Goal: Task Accomplishment & Management: Use online tool/utility

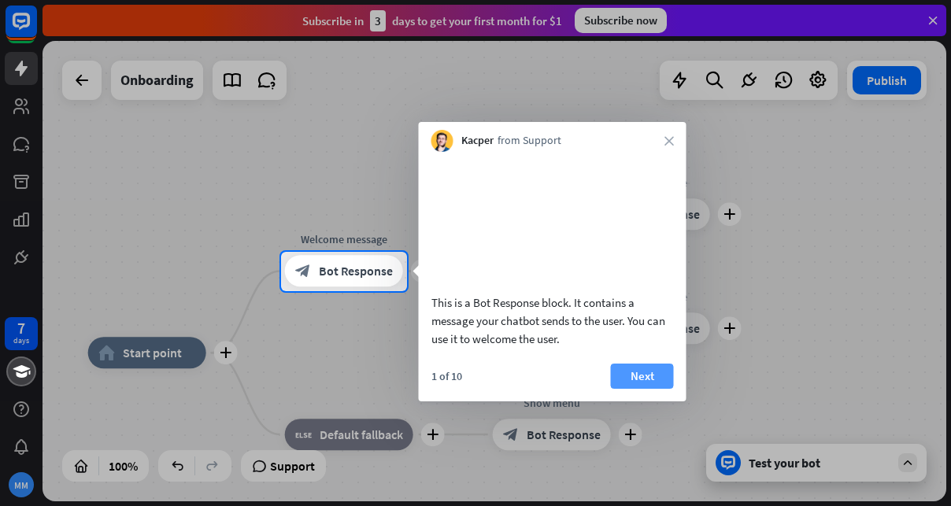
click at [629, 389] on button "Next" at bounding box center [642, 376] width 63 height 25
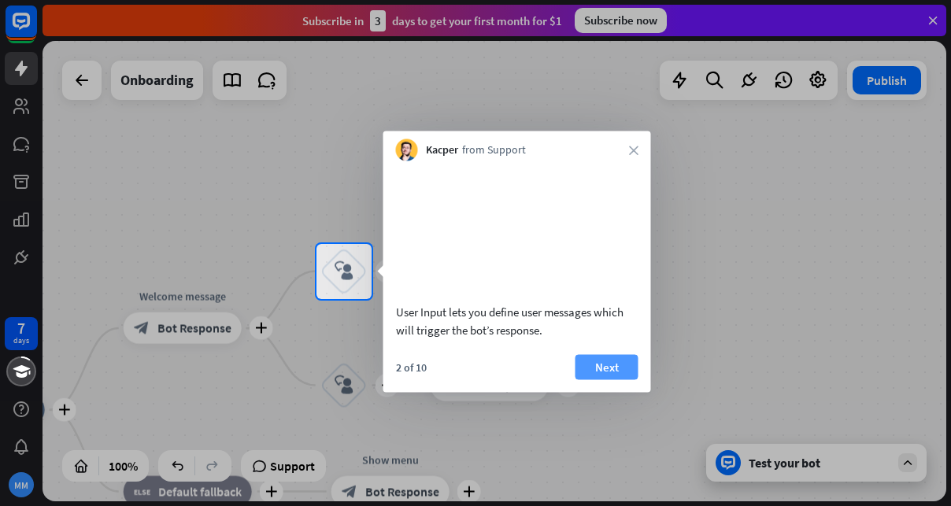
click at [607, 380] on button "Next" at bounding box center [607, 366] width 63 height 25
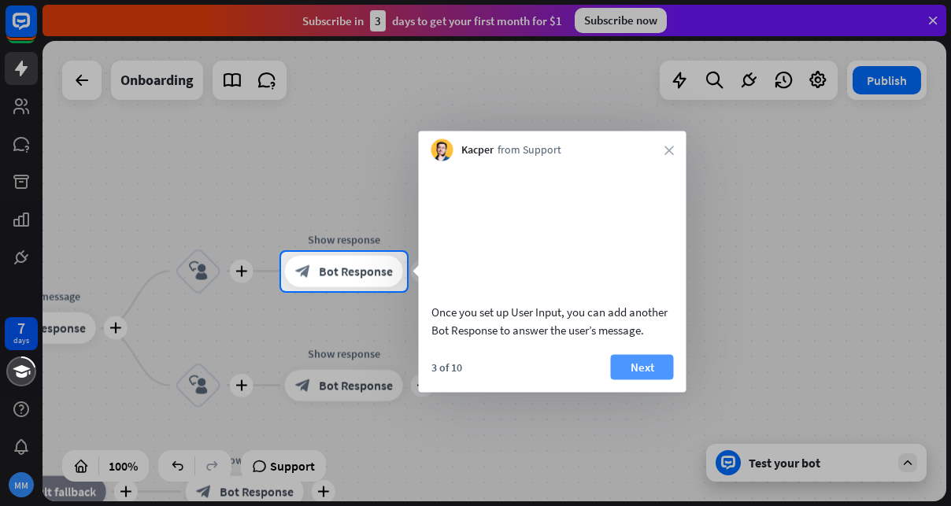
click at [627, 380] on button "Next" at bounding box center [642, 366] width 63 height 25
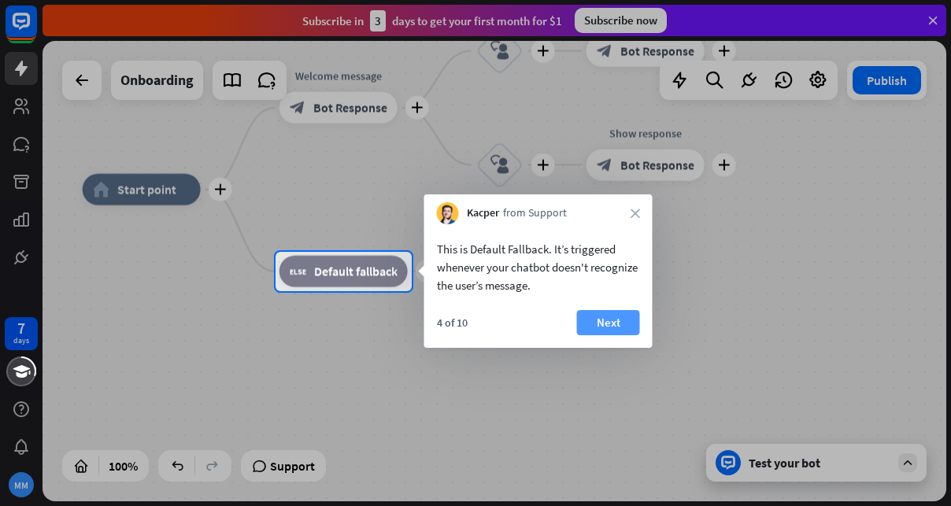
click at [599, 322] on button "Next" at bounding box center [608, 322] width 63 height 25
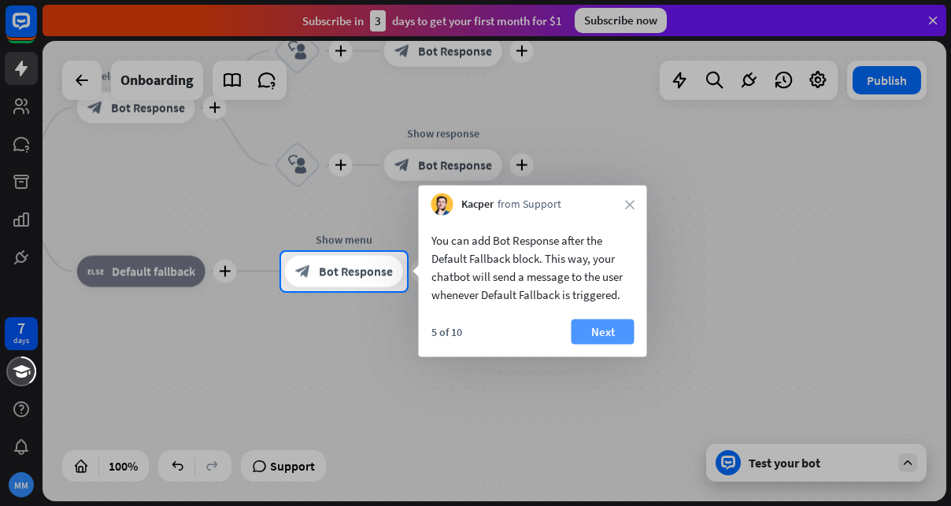
click at [594, 331] on button "Next" at bounding box center [603, 332] width 63 height 25
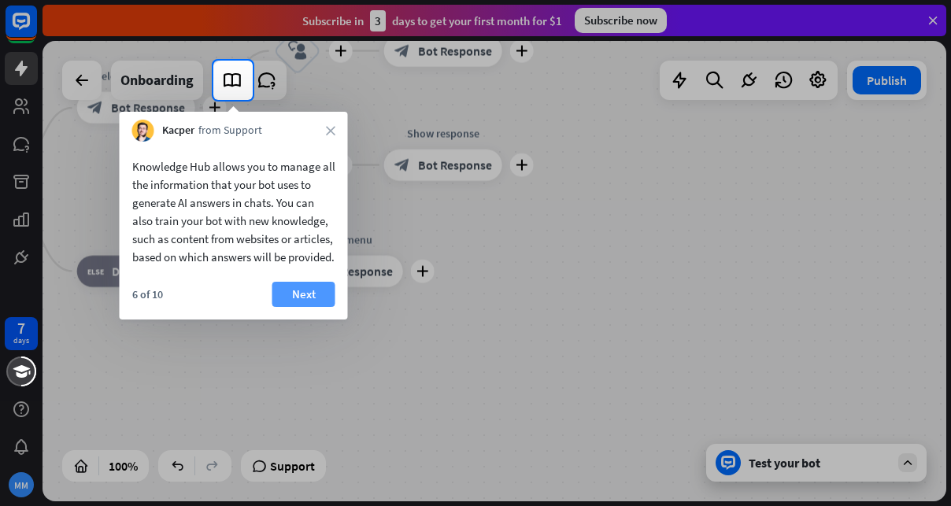
click at [295, 307] on button "Next" at bounding box center [304, 294] width 63 height 25
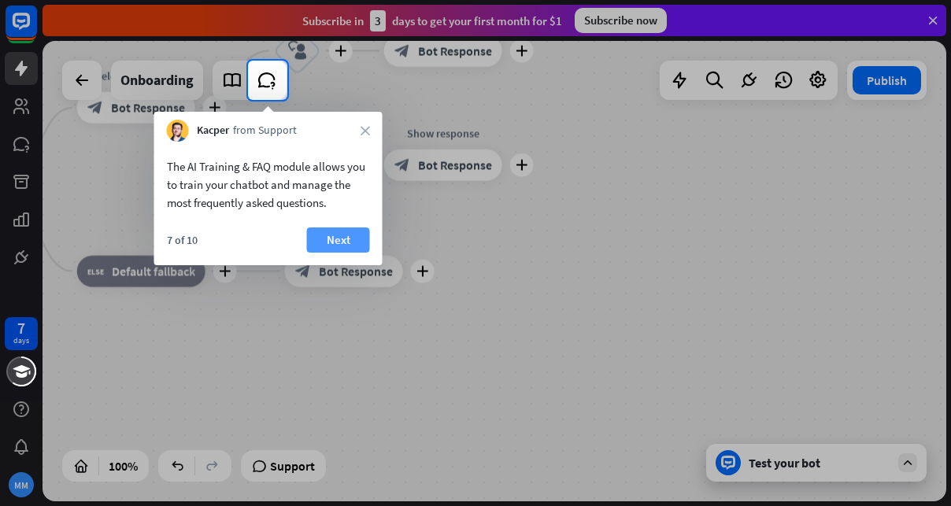
click at [330, 237] on button "Next" at bounding box center [338, 240] width 63 height 25
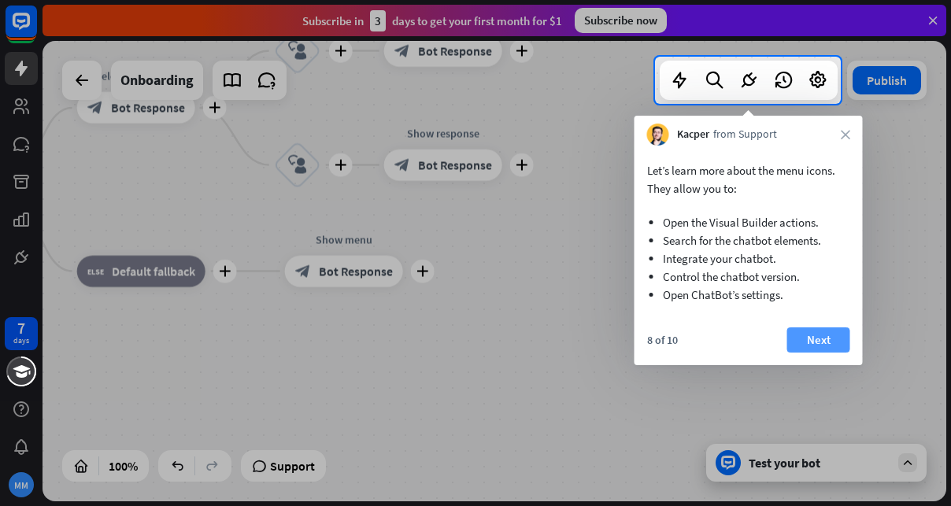
click at [818, 333] on button "Next" at bounding box center [819, 340] width 63 height 25
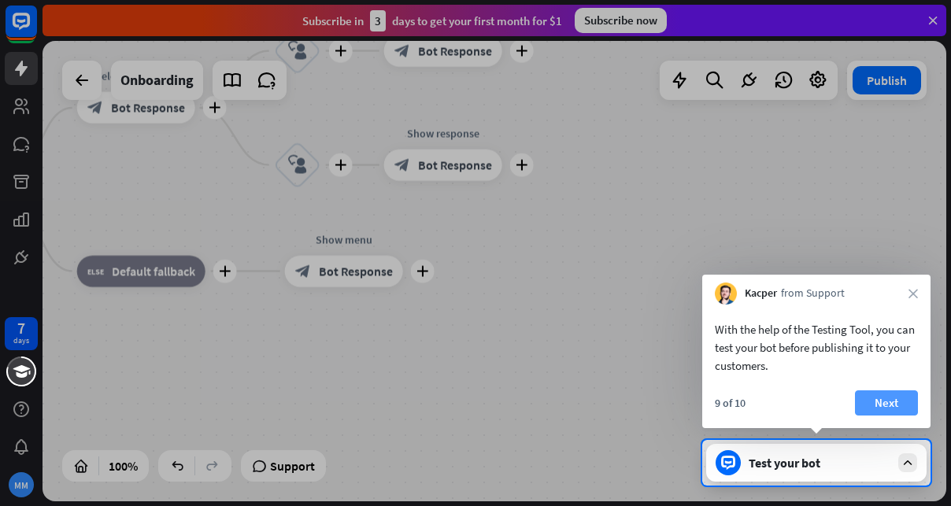
click at [877, 405] on button "Next" at bounding box center [886, 403] width 63 height 25
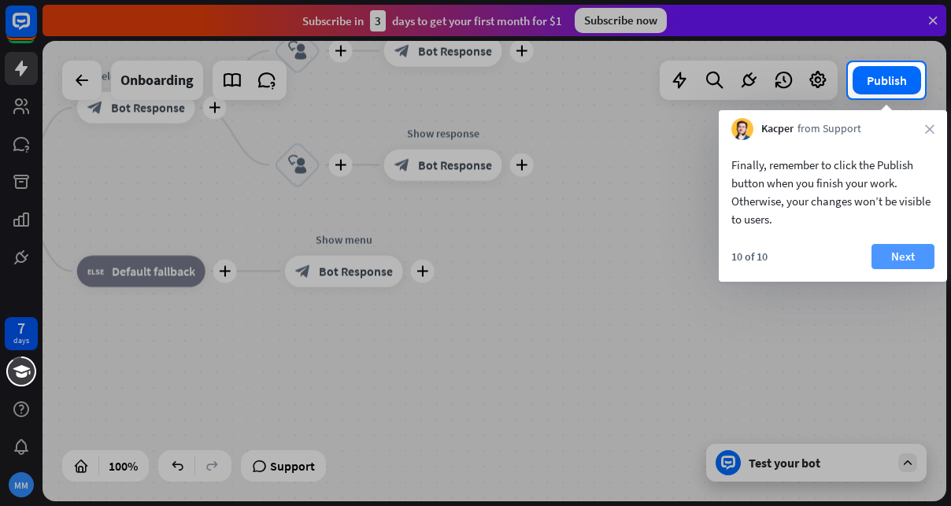
click at [906, 257] on button "Next" at bounding box center [903, 256] width 63 height 25
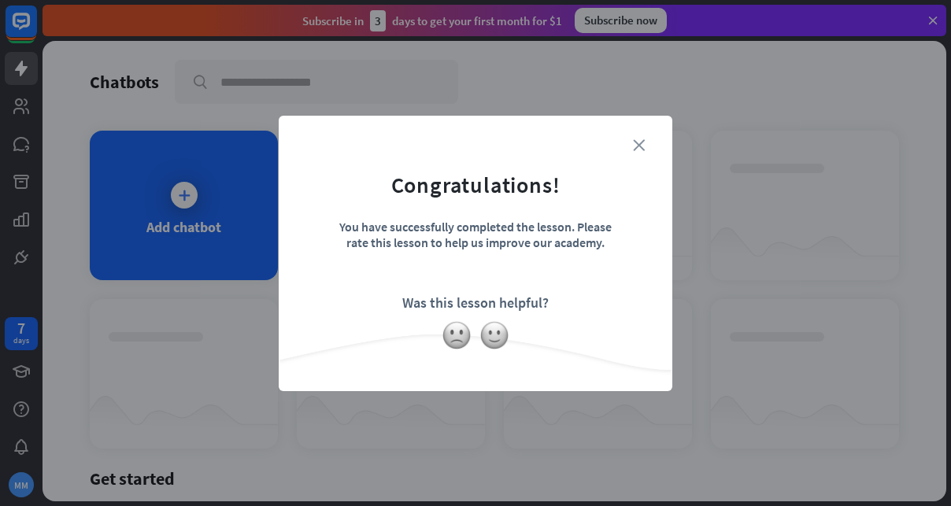
click at [640, 141] on icon "close" at bounding box center [639, 145] width 12 height 12
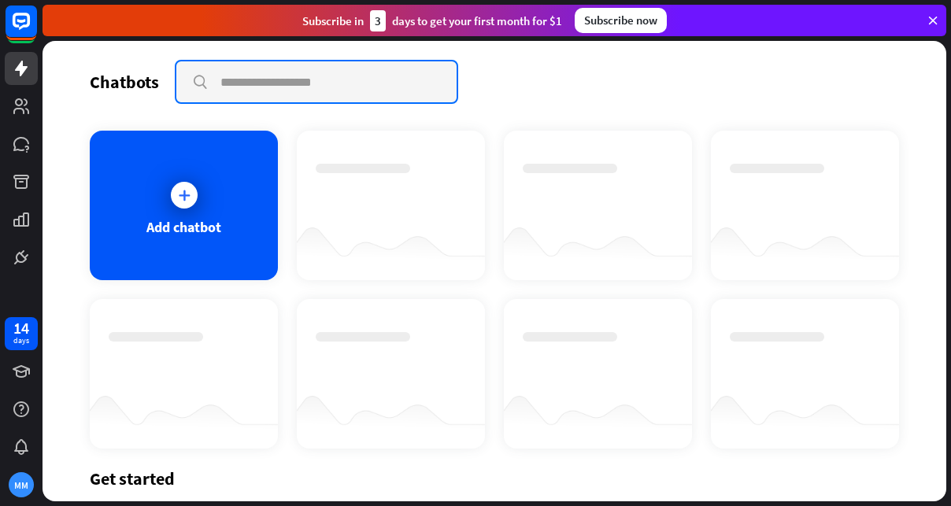
drag, startPoint x: 224, startPoint y: 83, endPoint x: 315, endPoint y: 106, distance: 93.2
click at [224, 83] on input "text" at bounding box center [316, 81] width 280 height 41
type input "**********"
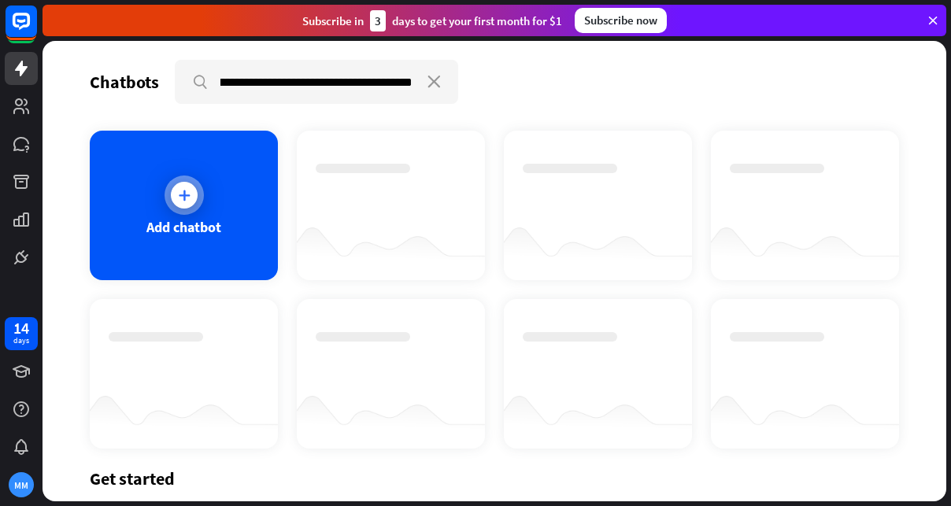
scroll to position [0, 0]
click at [150, 206] on div "Add chatbot" at bounding box center [184, 206] width 188 height 150
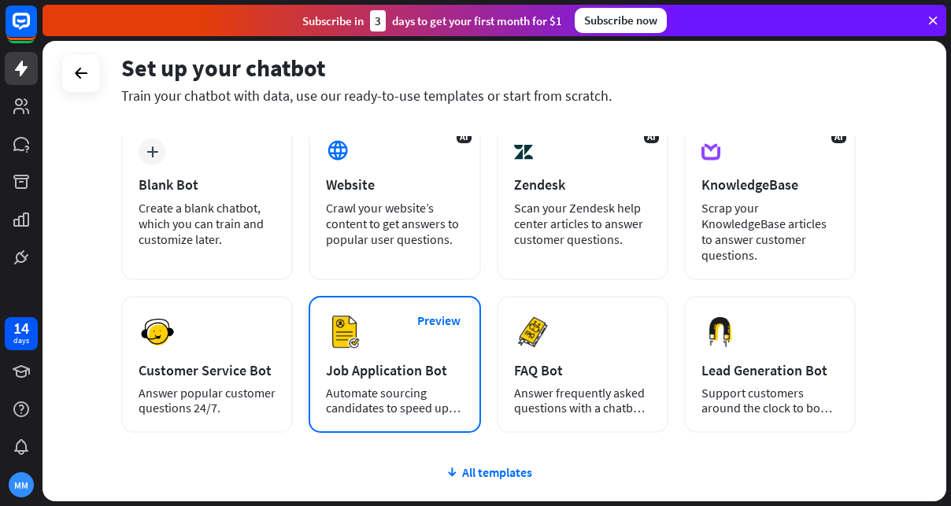
scroll to position [91, 0]
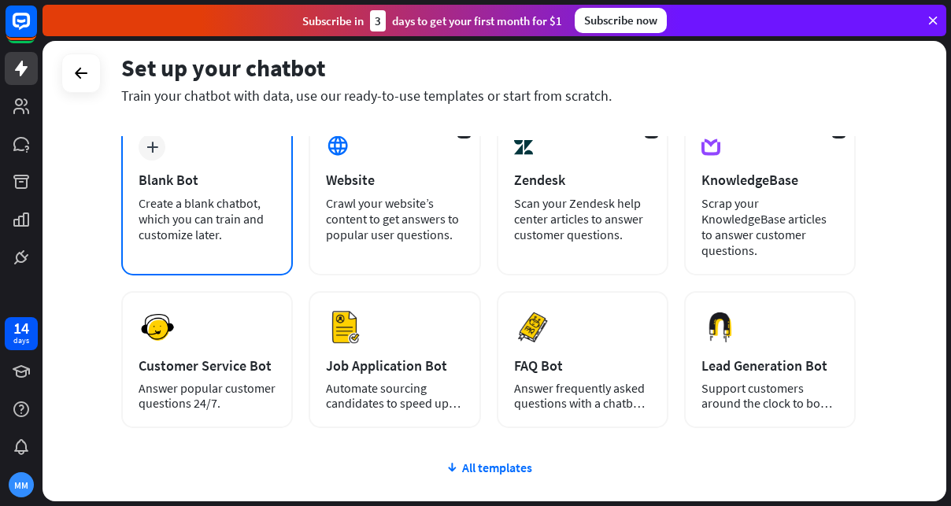
click at [161, 181] on div "Blank Bot" at bounding box center [207, 180] width 137 height 18
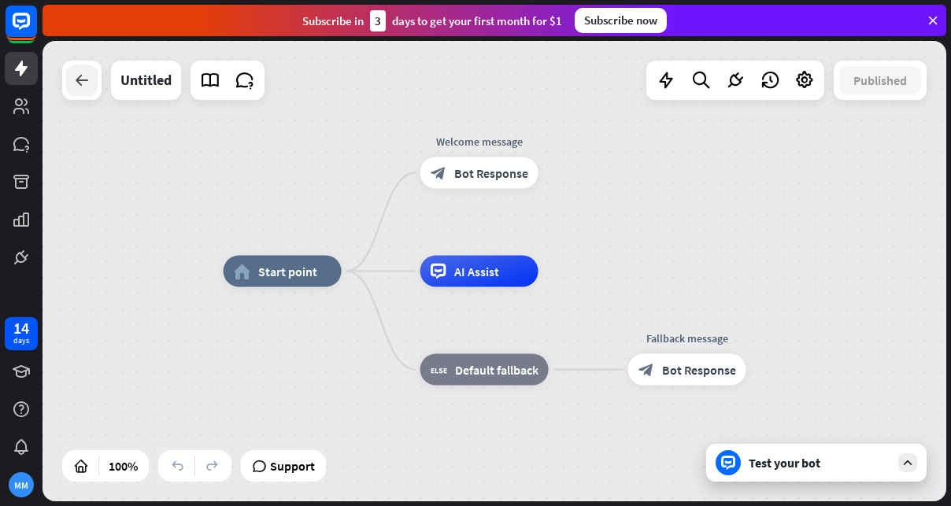
click at [76, 74] on icon at bounding box center [81, 80] width 19 height 19
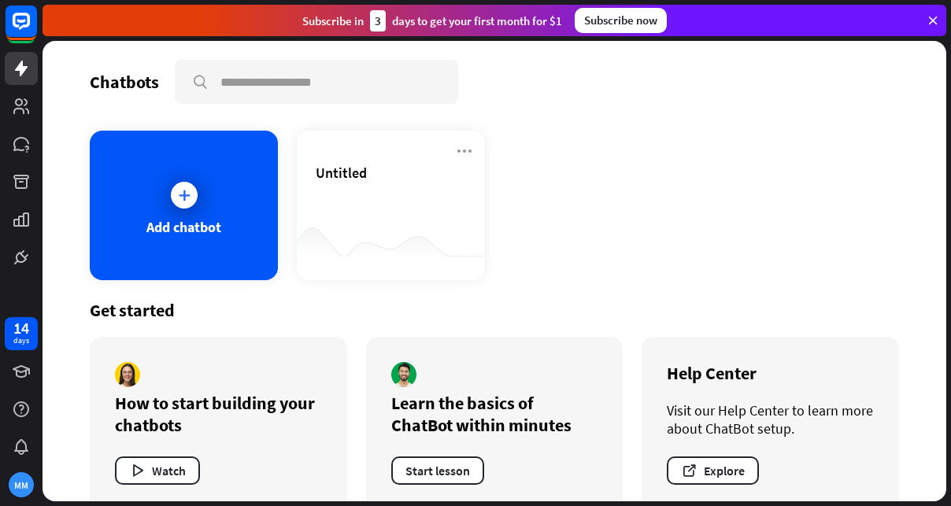
scroll to position [28, 0]
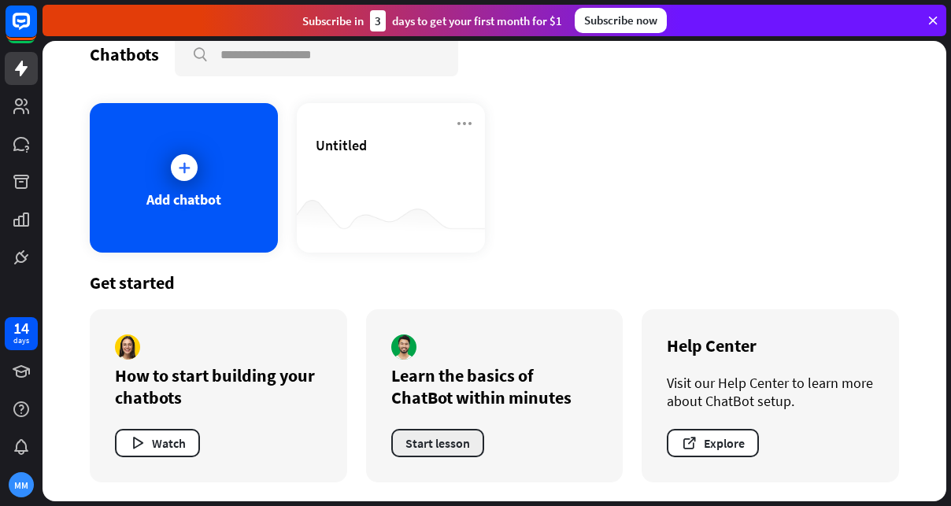
click at [437, 439] on button "Start lesson" at bounding box center [437, 443] width 93 height 28
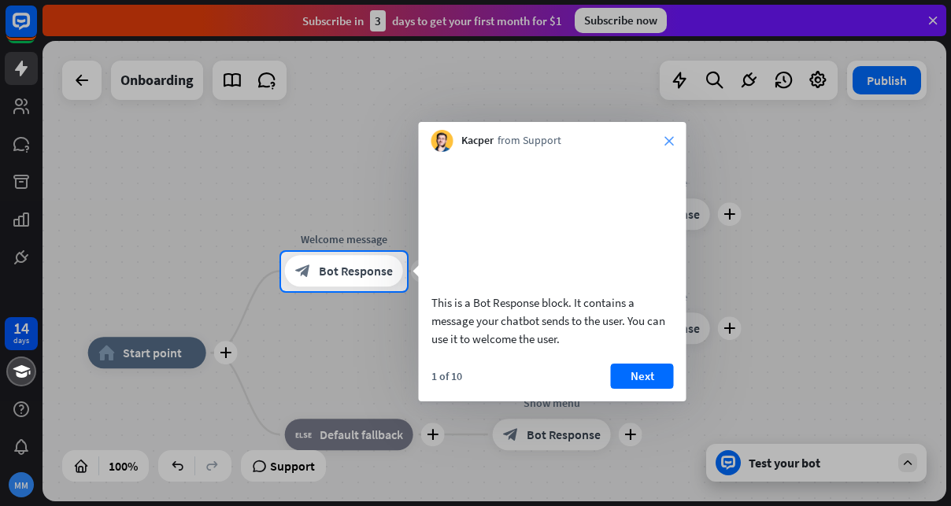
click at [673, 141] on icon "close" at bounding box center [669, 140] width 9 height 9
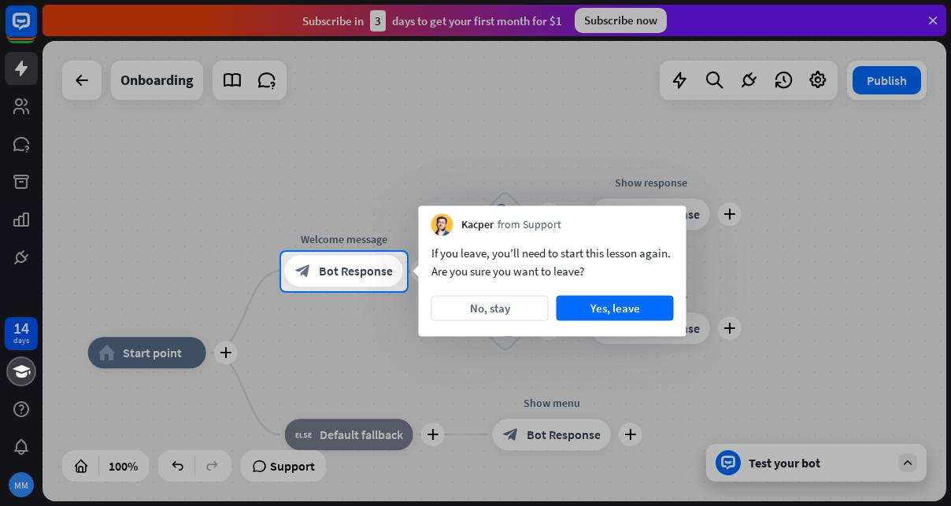
click at [81, 75] on div at bounding box center [475, 126] width 951 height 252
click at [80, 78] on div at bounding box center [475, 126] width 951 height 252
click at [595, 306] on button "Yes, leave" at bounding box center [615, 308] width 117 height 25
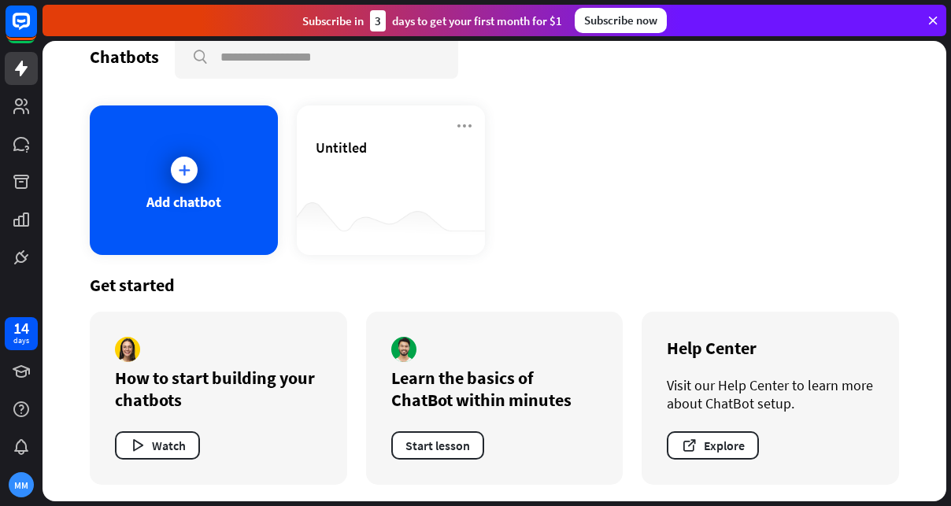
scroll to position [28, 0]
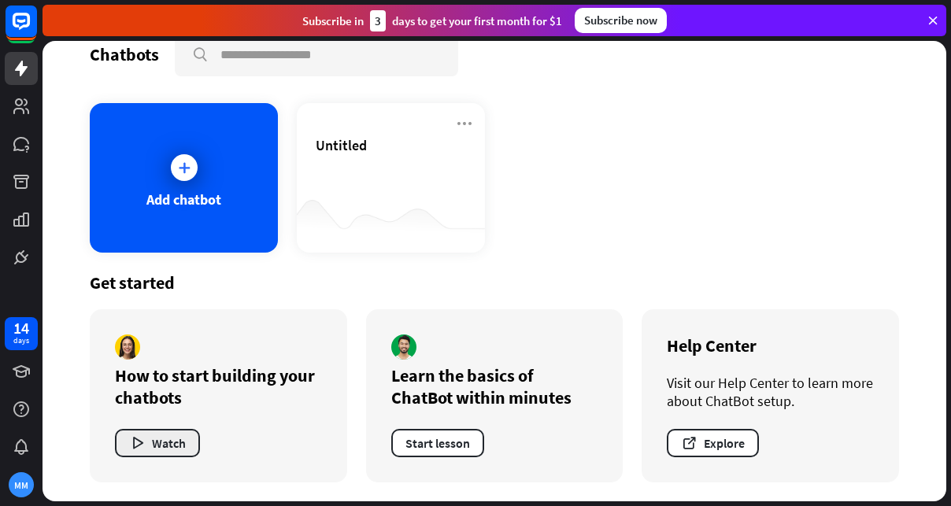
click at [159, 440] on button "Watch" at bounding box center [157, 443] width 85 height 28
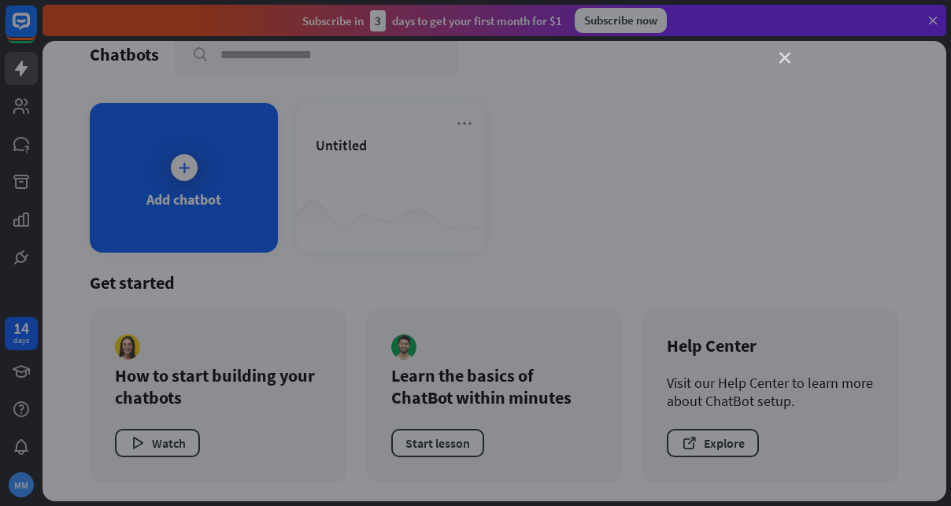
click at [784, 57] on icon "close" at bounding box center [785, 58] width 11 height 11
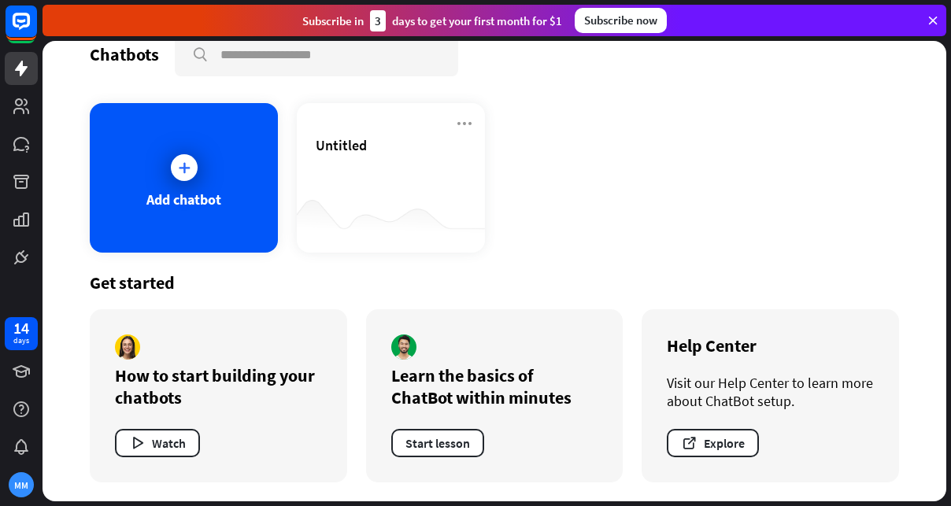
click at [932, 17] on icon at bounding box center [933, 20] width 14 height 14
